Goal: Transaction & Acquisition: Purchase product/service

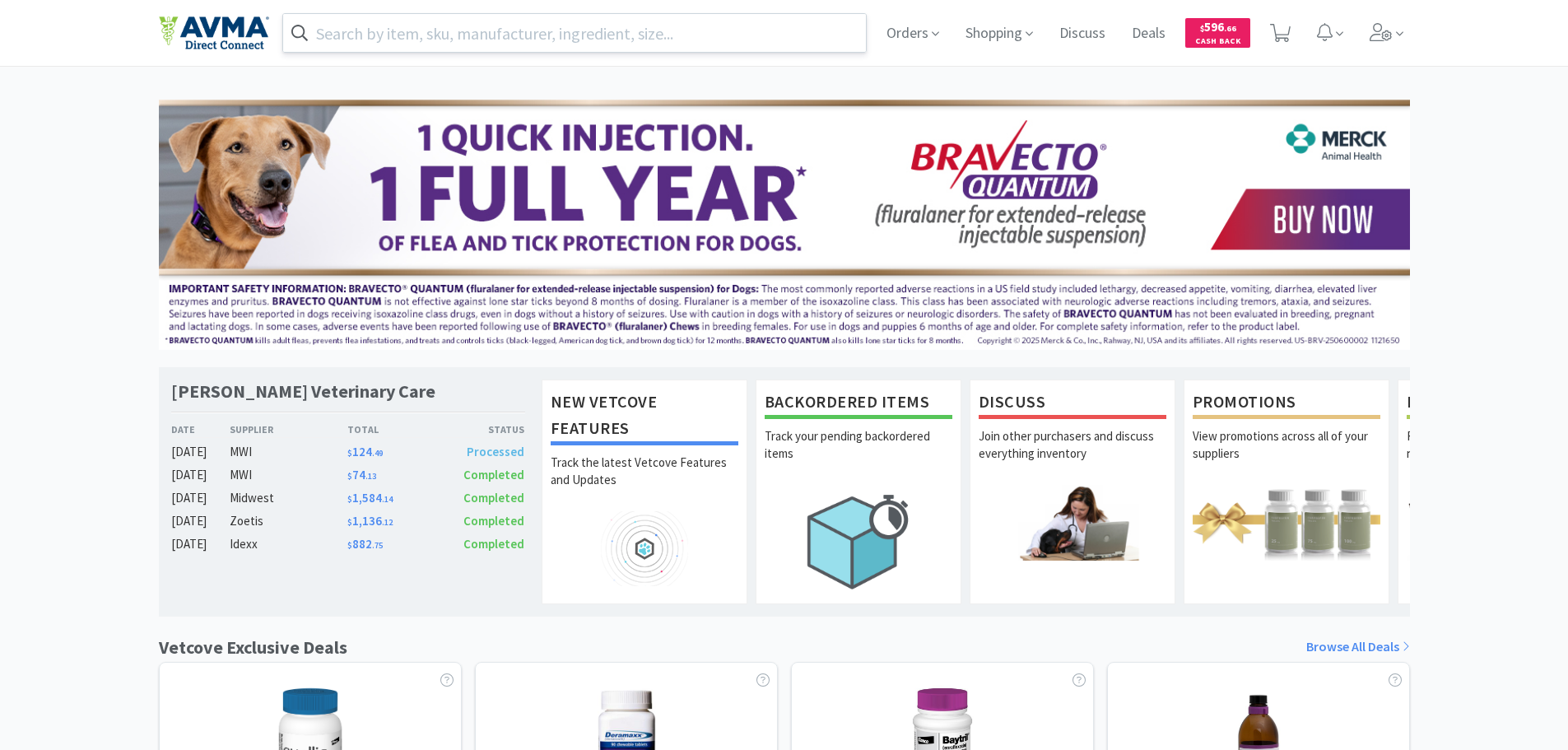
click at [670, 32] on input "text" at bounding box center [574, 33] width 583 height 38
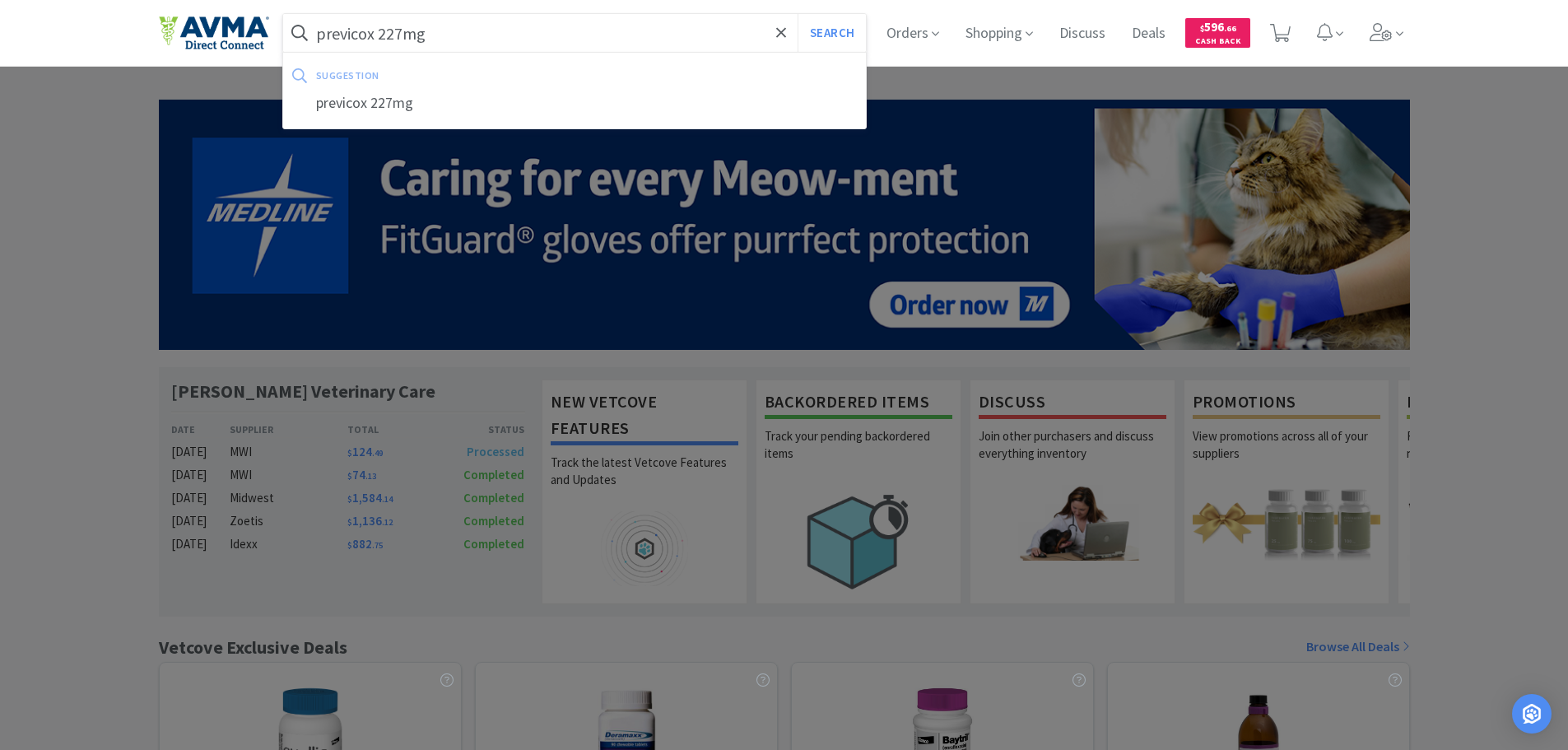
type input "previcox 227mg"
click at [797, 14] on button "Search" at bounding box center [831, 33] width 69 height 38
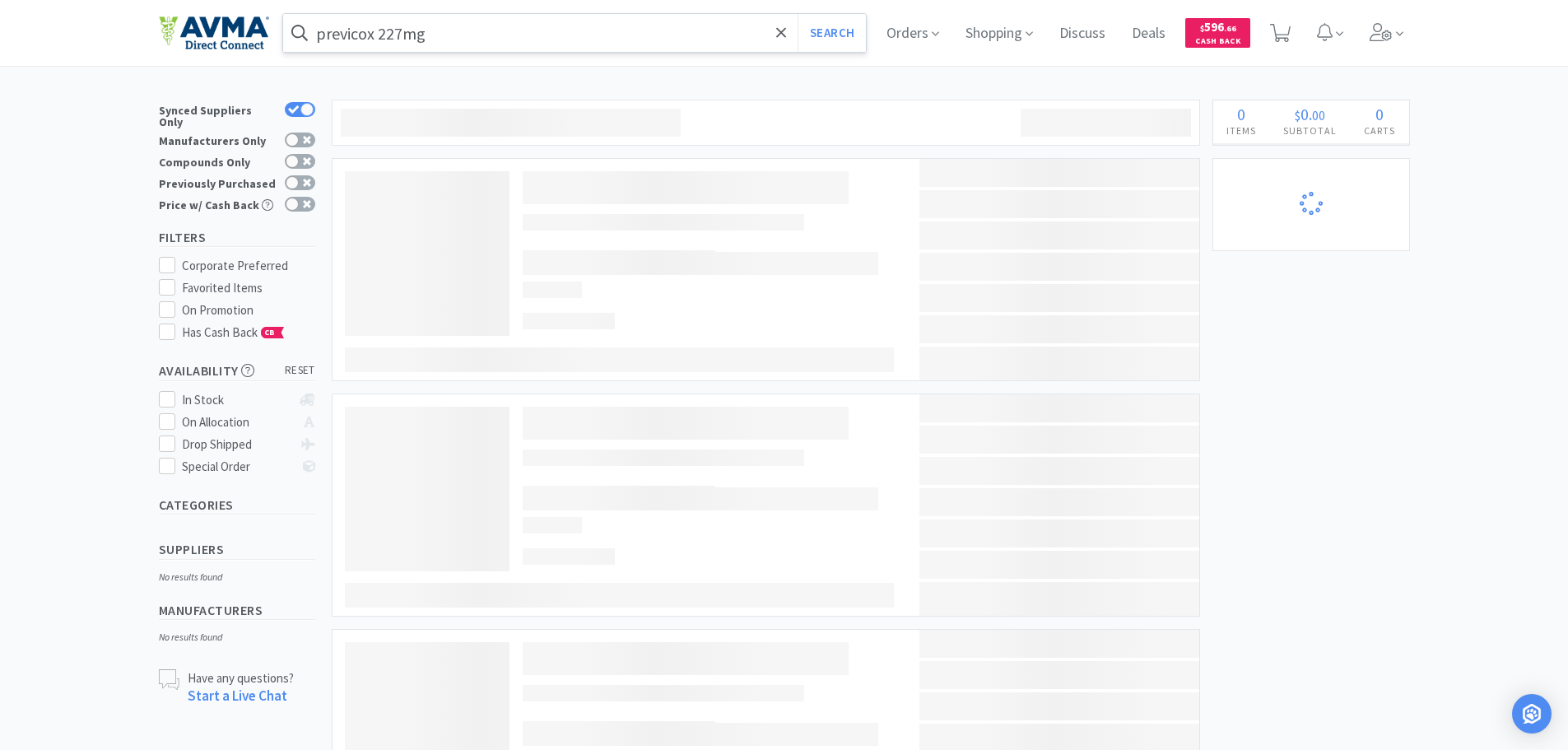
select select "1"
select select "3"
select select "1"
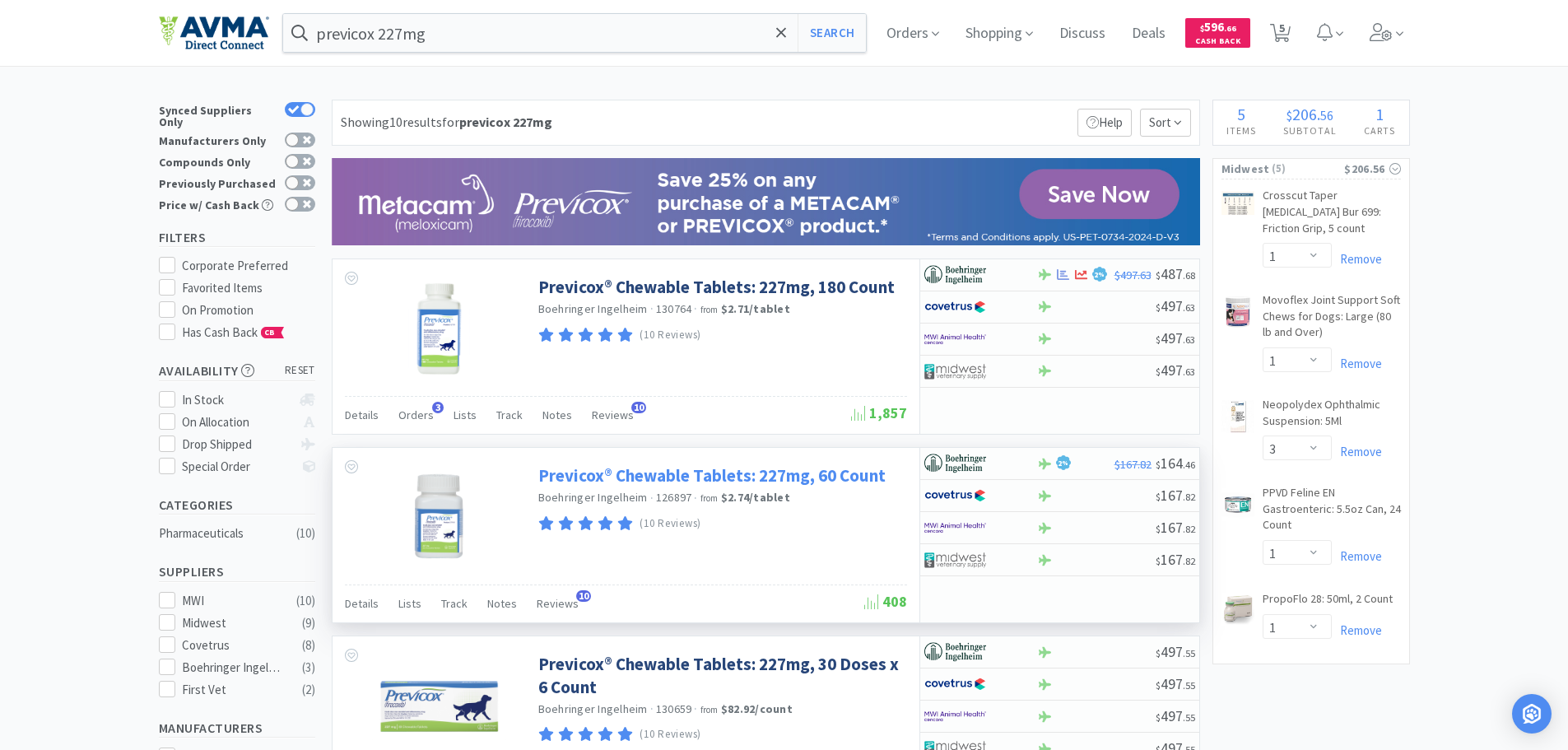
click at [699, 471] on link "Previcox® Chewable Tablets: 227mg, 60 Count" at bounding box center [711, 475] width 347 height 23
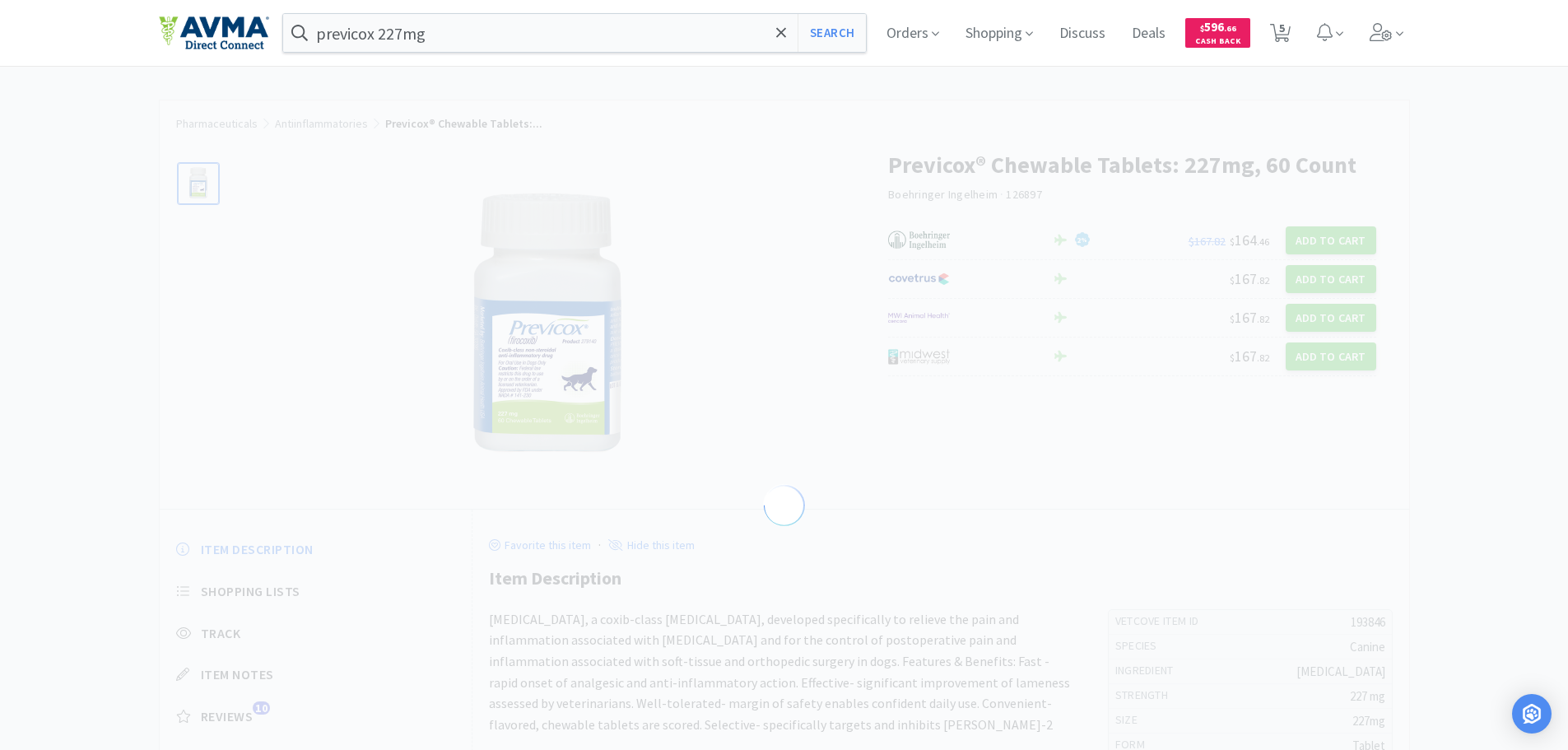
select select "193846"
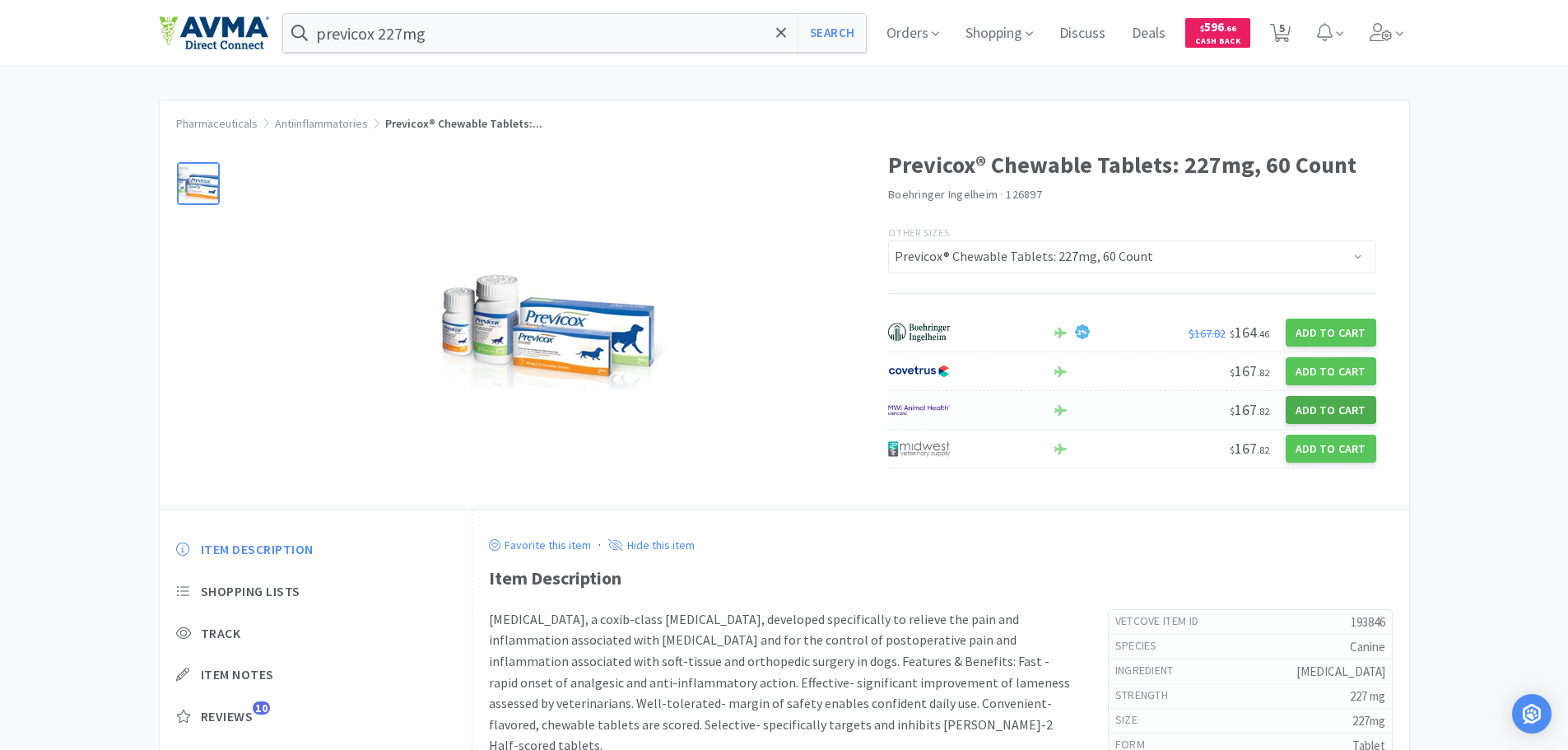
click at [1316, 412] on button "Add to Cart" at bounding box center [1331, 409] width 90 height 28
select select "3"
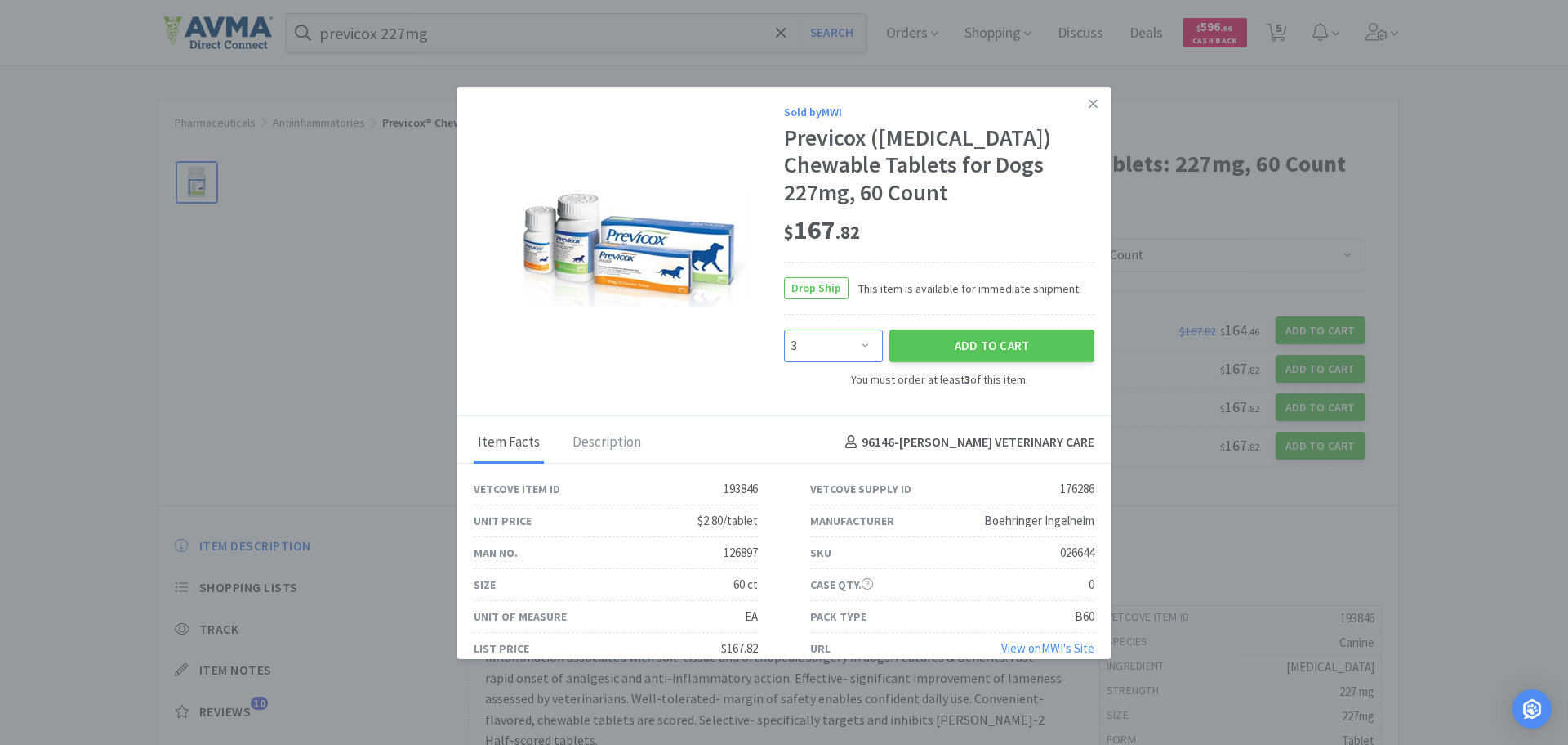
click at [832, 337] on select "Enter Quantity 3 4 5 6 7 8 9 10 11 12 13 14 15 16 17 18 19 20 21 22 Enter Quant…" at bounding box center [833, 346] width 98 height 33
click at [1086, 106] on link at bounding box center [1094, 104] width 29 height 35
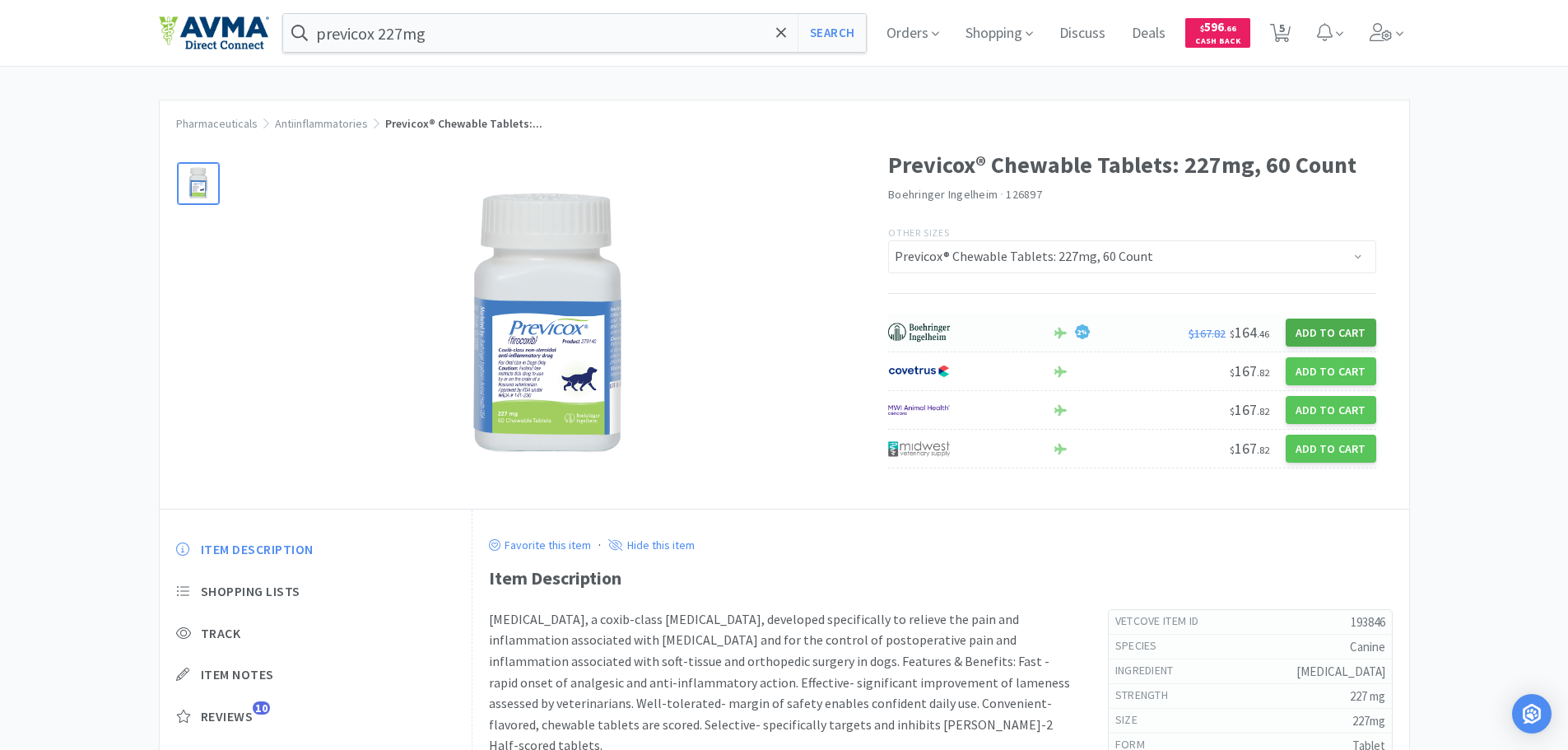
click at [1304, 335] on button "Add to Cart" at bounding box center [1331, 332] width 90 height 28
select select "3"
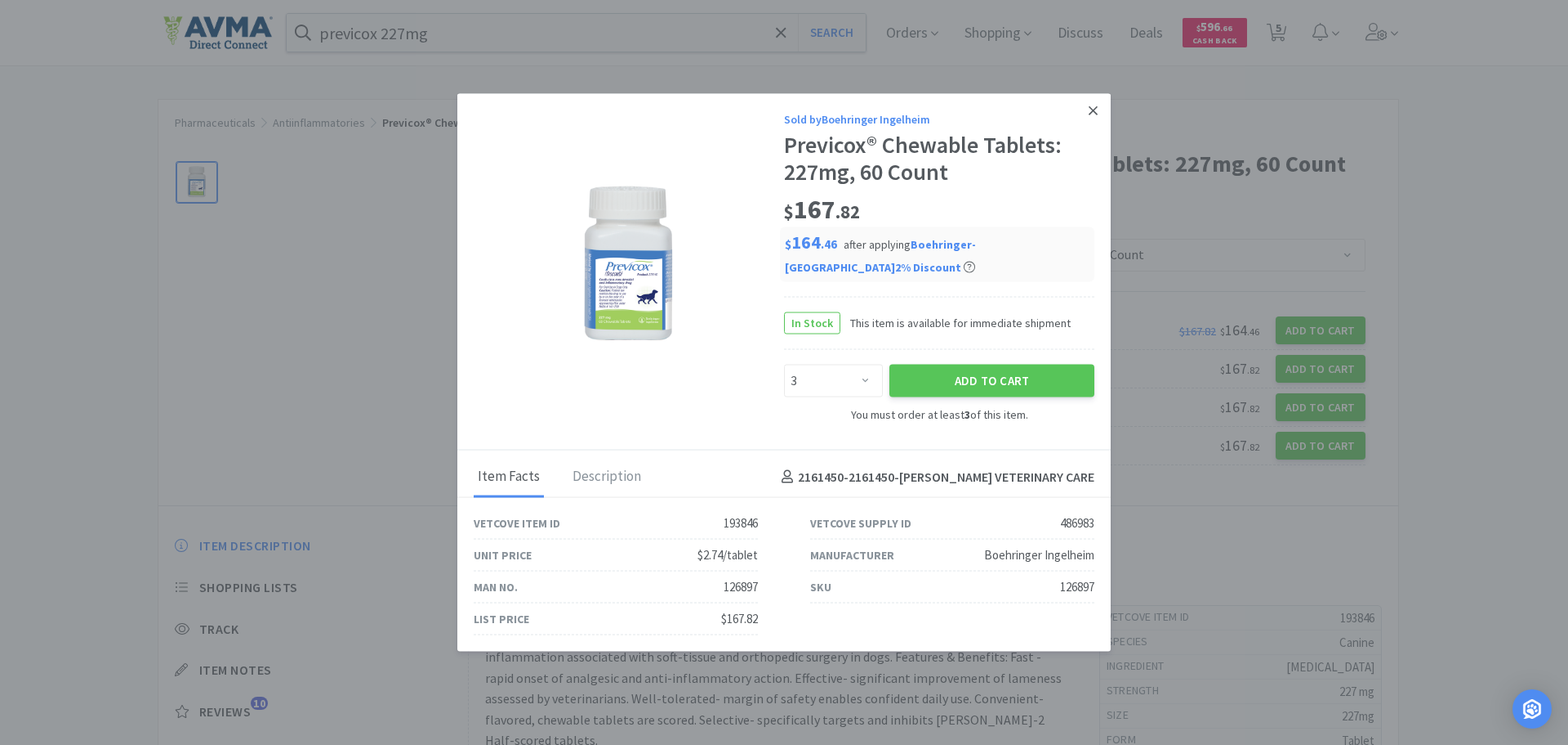
click at [1090, 110] on icon at bounding box center [1094, 110] width 9 height 14
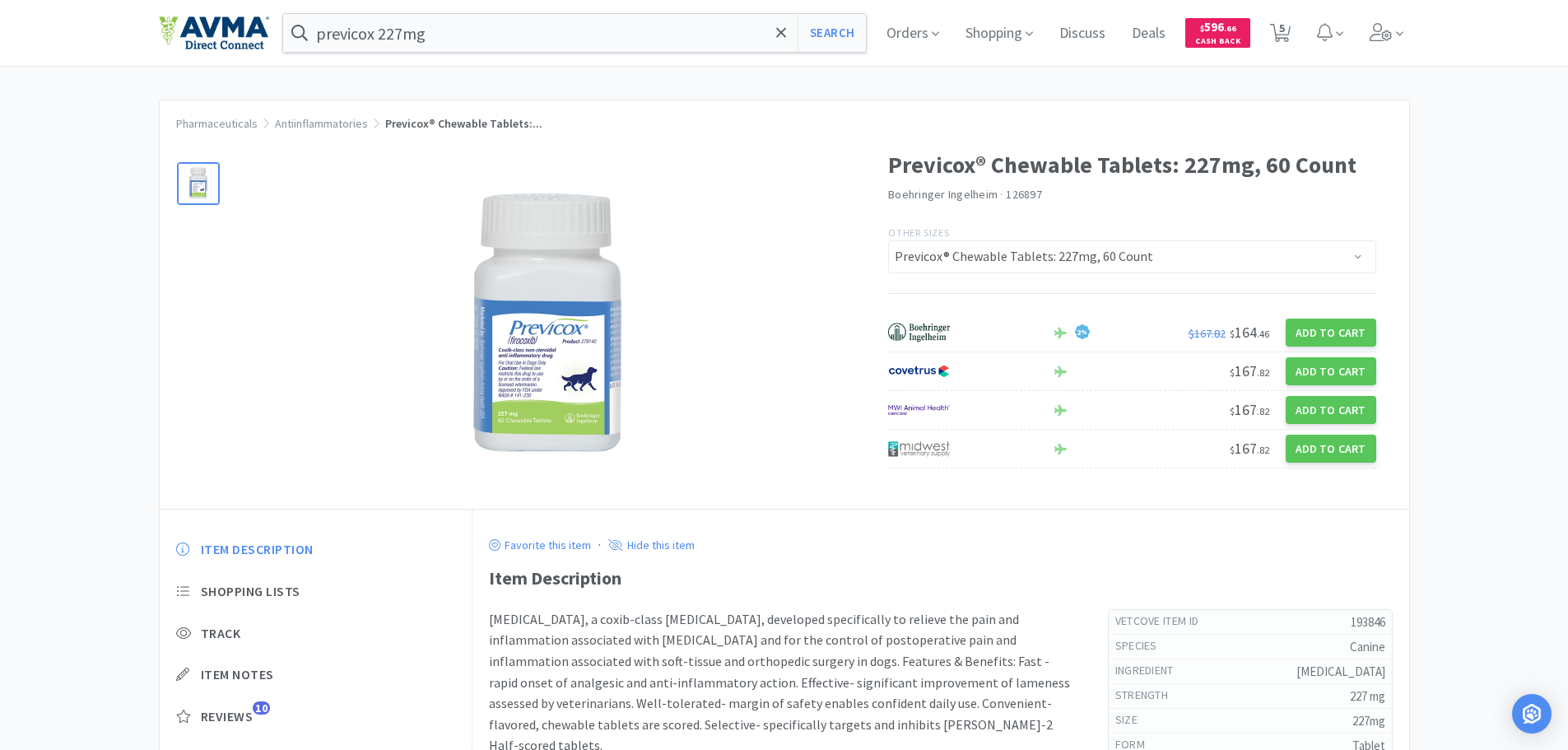
select select "1"
select select "3"
select select "1"
